Goal: Information Seeking & Learning: Learn about a topic

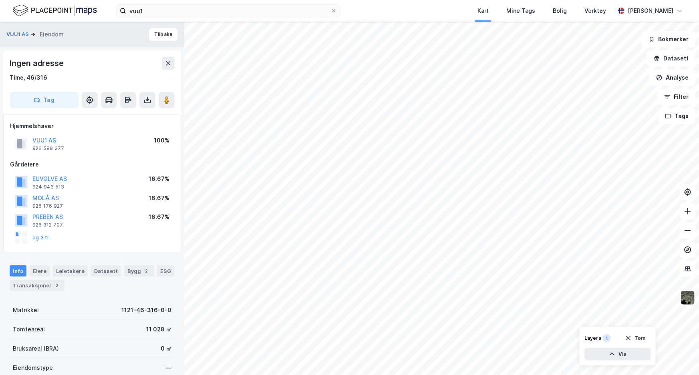
scroll to position [108, 0]
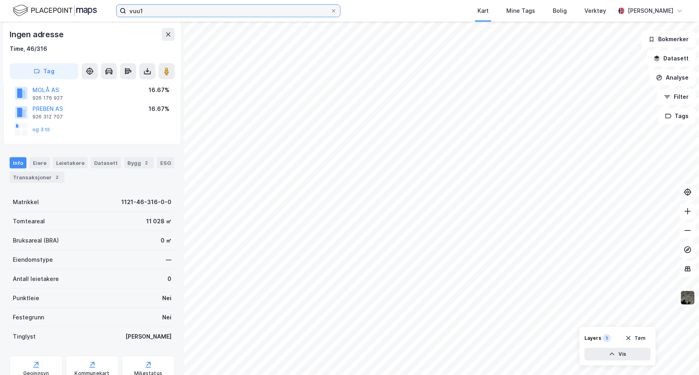
drag, startPoint x: 120, startPoint y: 11, endPoint x: 33, endPoint y: 12, distance: 86.5
click at [33, 12] on div "vuu1 Kart Mine Tags Bolig Verktøy [PERSON_NAME]" at bounding box center [349, 11] width 699 height 22
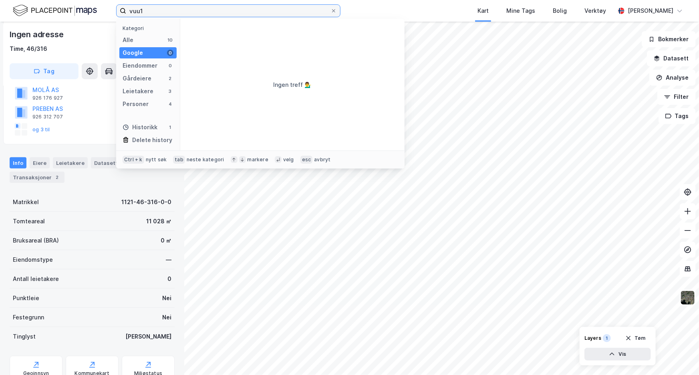
click at [173, 9] on input "vuu1" at bounding box center [228, 11] width 204 height 12
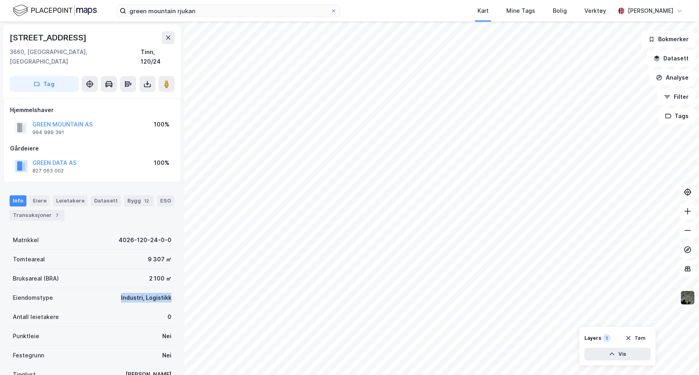
drag, startPoint x: 111, startPoint y: 284, endPoint x: 167, endPoint y: 288, distance: 55.8
click at [167, 288] on div "Eiendomstype Industri, Logistikk" at bounding box center [92, 297] width 165 height 19
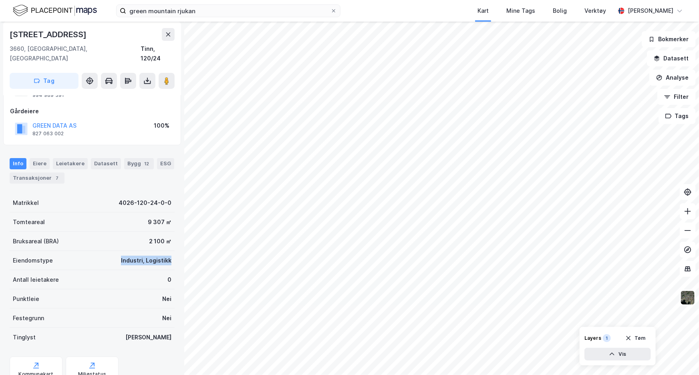
scroll to position [60, 0]
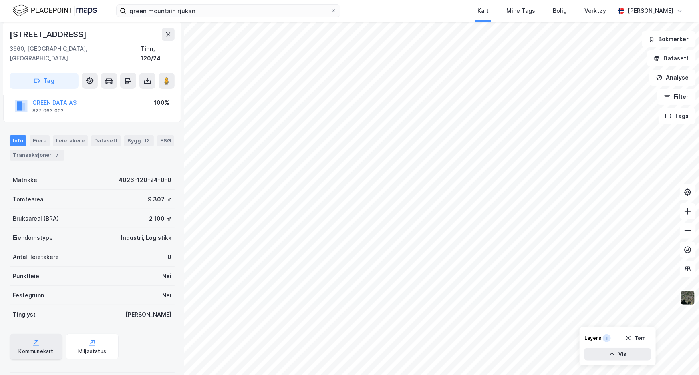
click at [37, 334] on div "Kommunekart" at bounding box center [36, 347] width 53 height 26
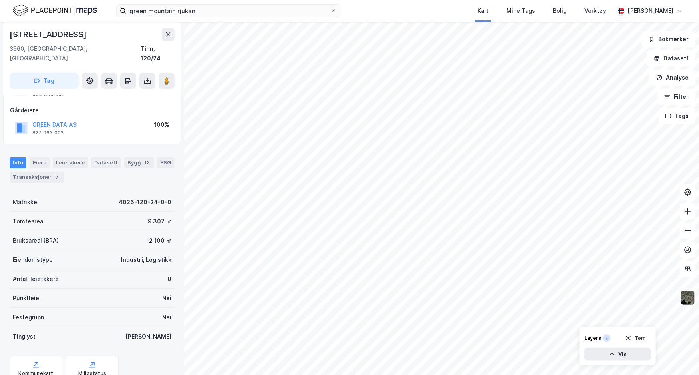
scroll to position [0, 0]
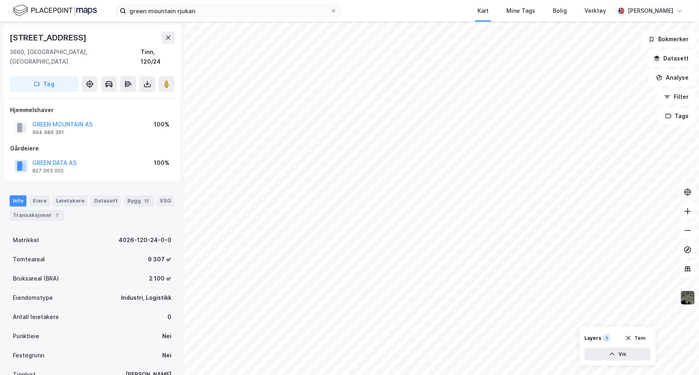
click at [687, 300] on img at bounding box center [687, 297] width 15 height 15
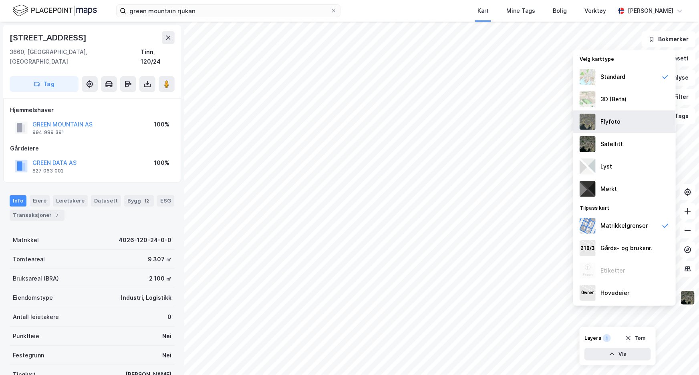
click at [608, 131] on div "Flyfoto" at bounding box center [624, 122] width 103 height 22
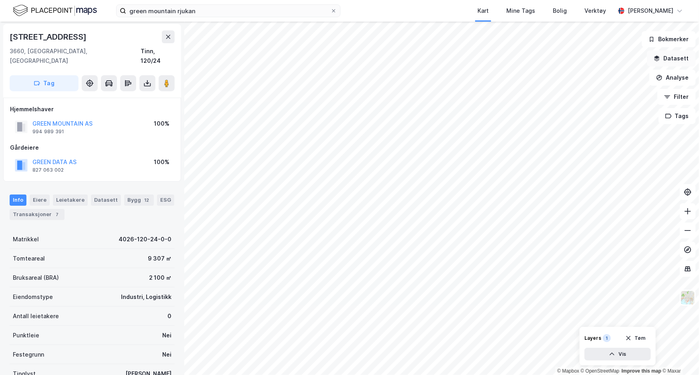
click at [691, 61] on button "Datasett" at bounding box center [671, 58] width 49 height 16
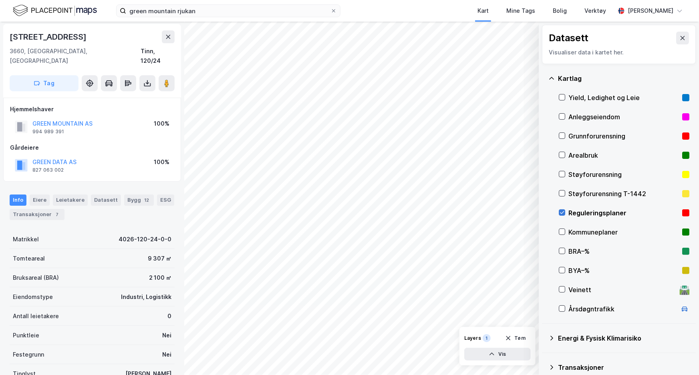
click at [564, 210] on icon at bounding box center [562, 213] width 6 height 6
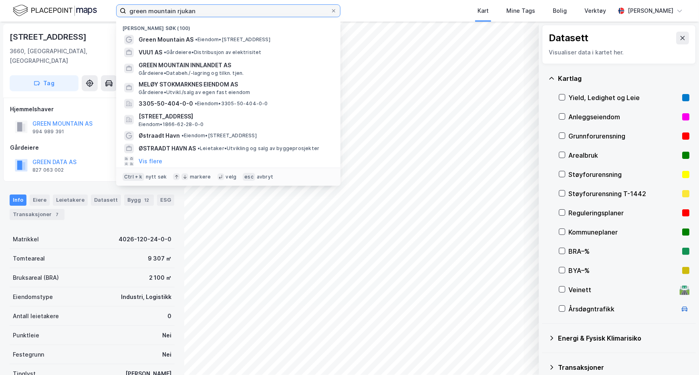
drag, startPoint x: 201, startPoint y: 16, endPoint x: 108, endPoint y: 3, distance: 93.9
click at [108, 3] on div "green mountain rjukan Nylige søk (100) [GEOGRAPHIC_DATA] AS • Eiendom • [STREET…" at bounding box center [349, 11] width 699 height 22
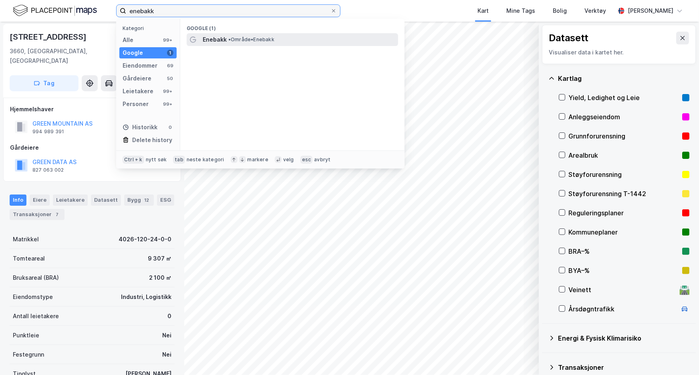
type input "enebakk"
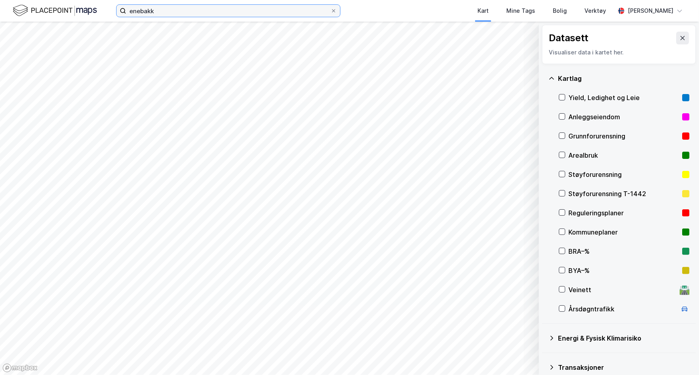
click at [187, 10] on input "enebakk" at bounding box center [228, 11] width 204 height 12
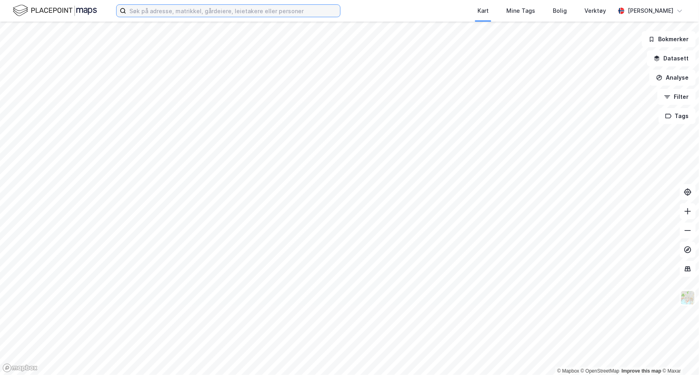
click at [264, 13] on input at bounding box center [233, 11] width 214 height 12
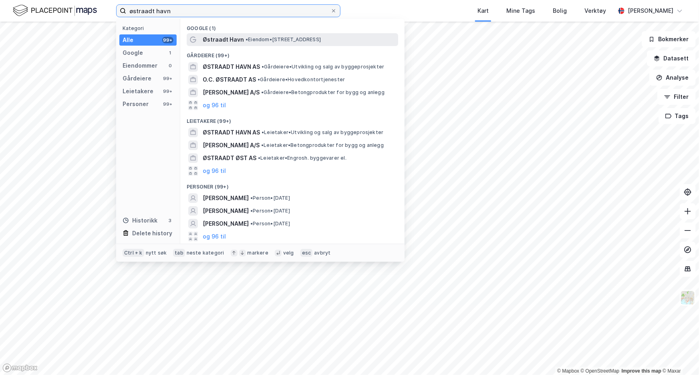
type input "østraadt havn"
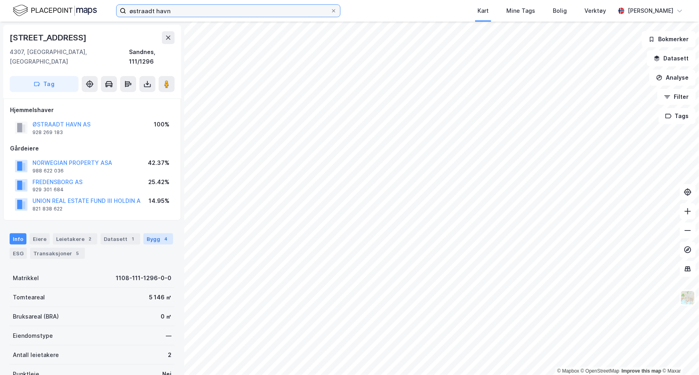
scroll to position [99, 0]
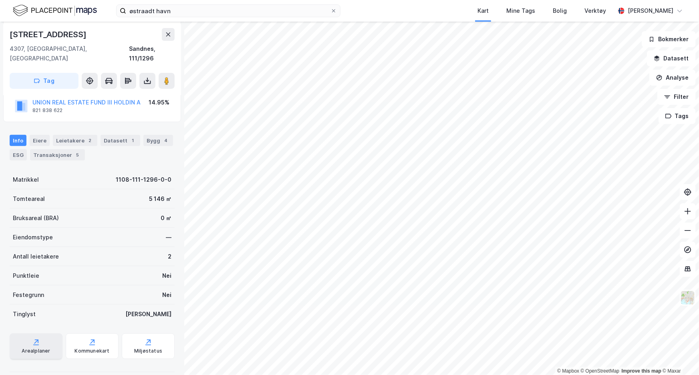
click at [50, 334] on div "Arealplaner" at bounding box center [36, 347] width 53 height 26
